Goal: Navigation & Orientation: Go to known website

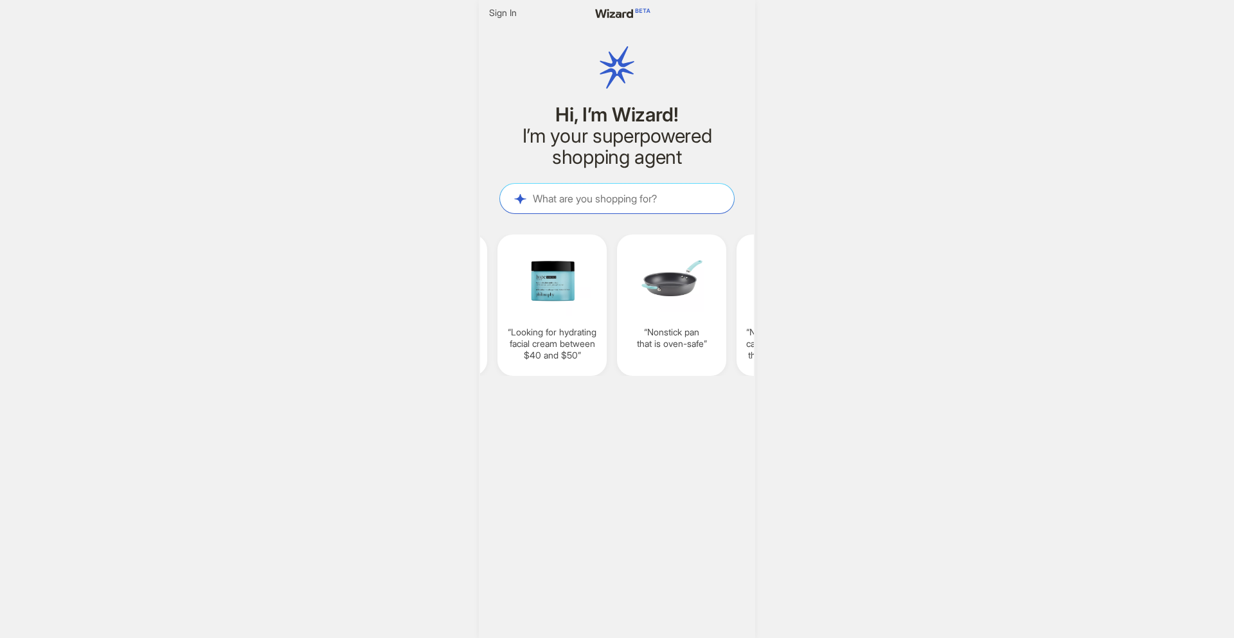
scroll to position [0, 1179]
